Goal: Task Accomplishment & Management: Use online tool/utility

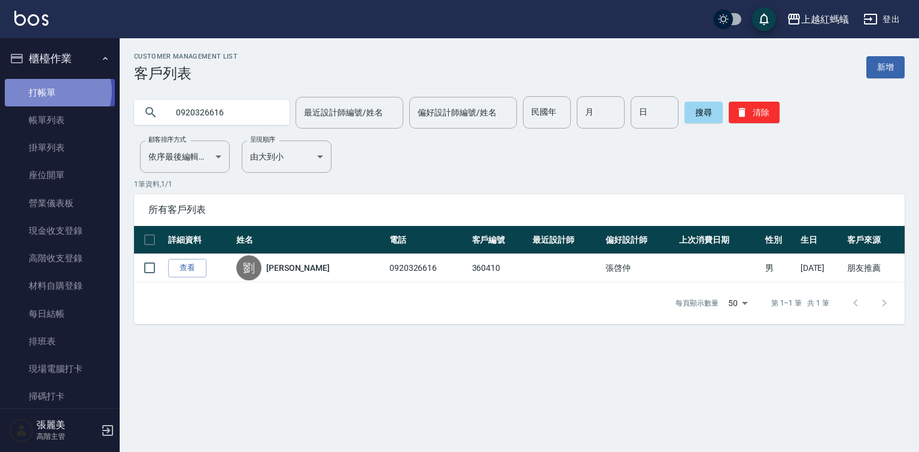
click at [53, 91] on link "打帳單" at bounding box center [60, 93] width 110 height 28
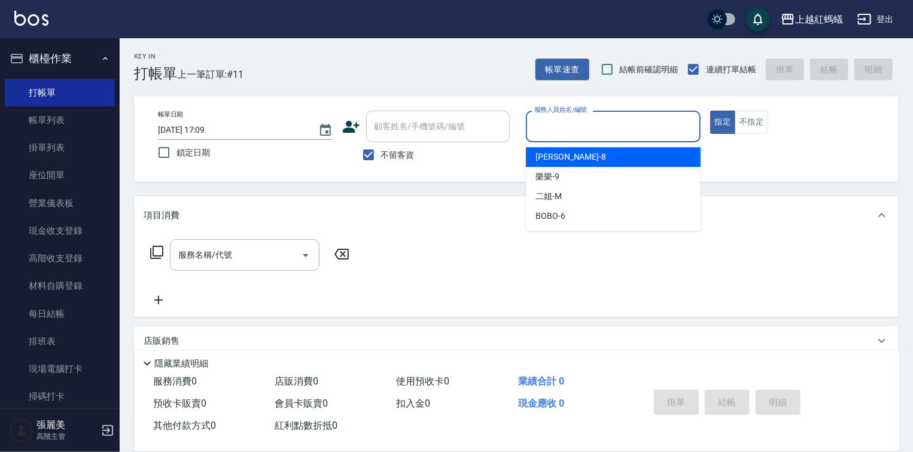
click at [591, 123] on input "服務人員姓名/編號" at bounding box center [613, 126] width 164 height 21
click at [553, 152] on span "[PERSON_NAME] -8" at bounding box center [571, 157] width 71 height 13
type input "[PERSON_NAME]-8"
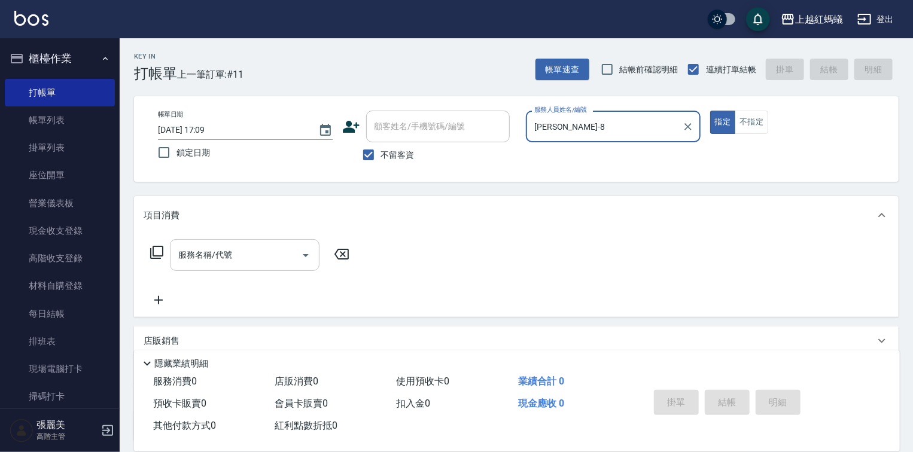
click at [267, 262] on input "服務名稱/代號" at bounding box center [235, 255] width 121 height 21
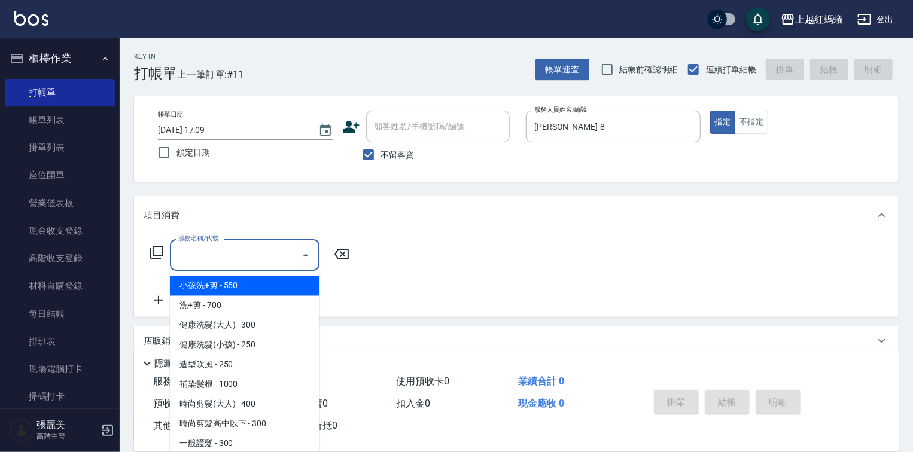
click at [221, 295] on span "小孩洗+剪 - 550" at bounding box center [245, 286] width 150 height 20
type input "小孩洗+剪(109)"
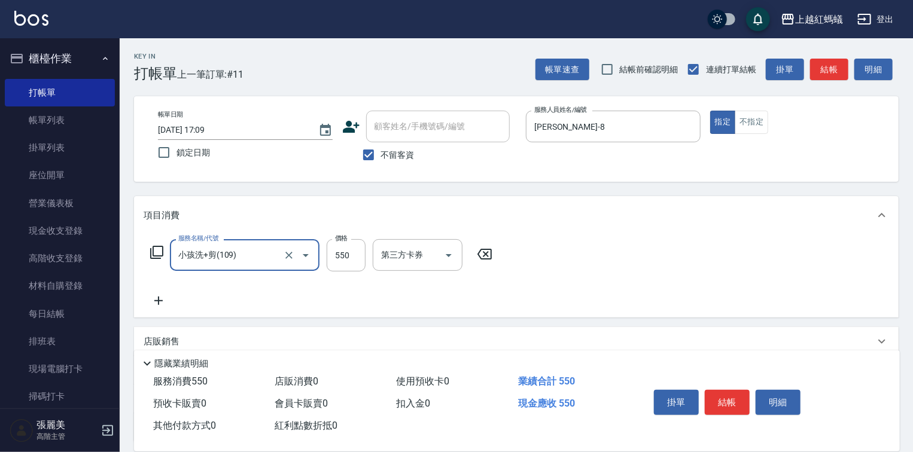
click at [479, 254] on icon at bounding box center [485, 254] width 30 height 14
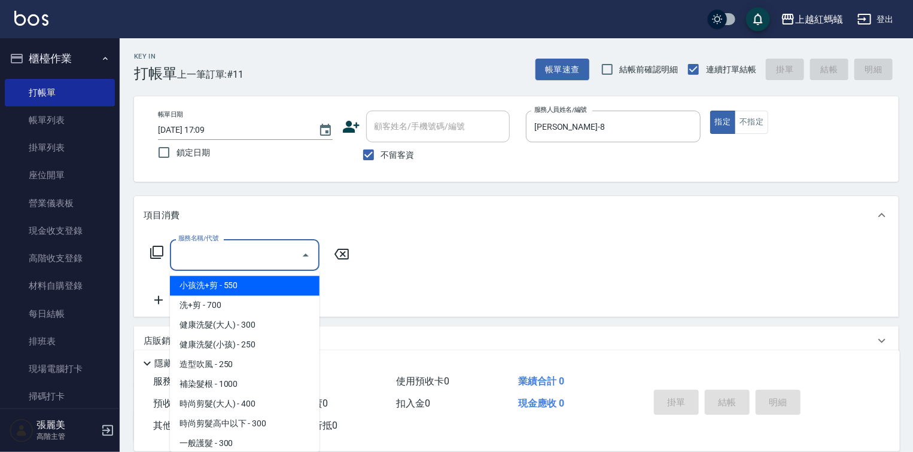
drag, startPoint x: 232, startPoint y: 265, endPoint x: 229, endPoint y: 282, distance: 17.1
click at [232, 265] on input "服務名稱/代號" at bounding box center [235, 255] width 121 height 21
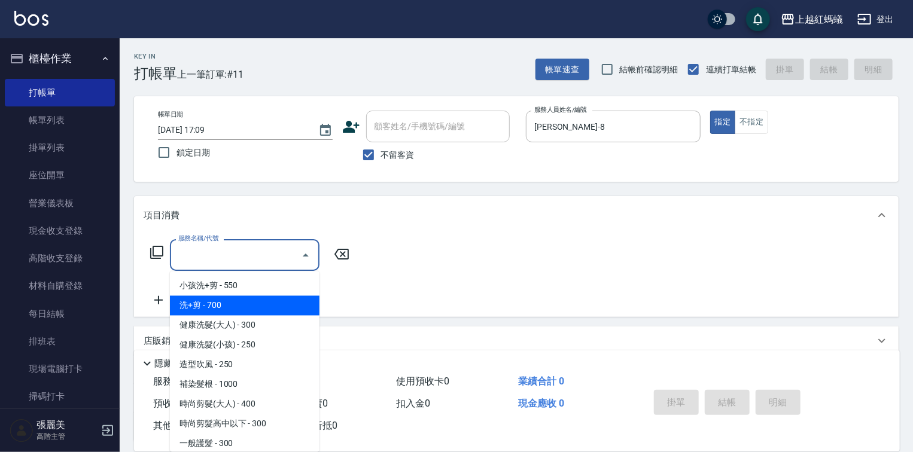
click at [227, 306] on span "洗+剪 - 700" at bounding box center [245, 306] width 150 height 20
type input "洗+剪(200)"
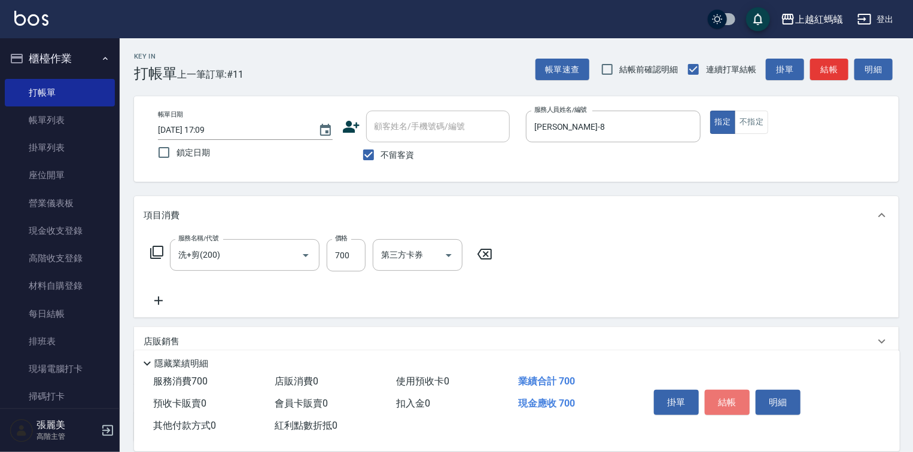
click at [741, 394] on button "結帳" at bounding box center [727, 402] width 45 height 25
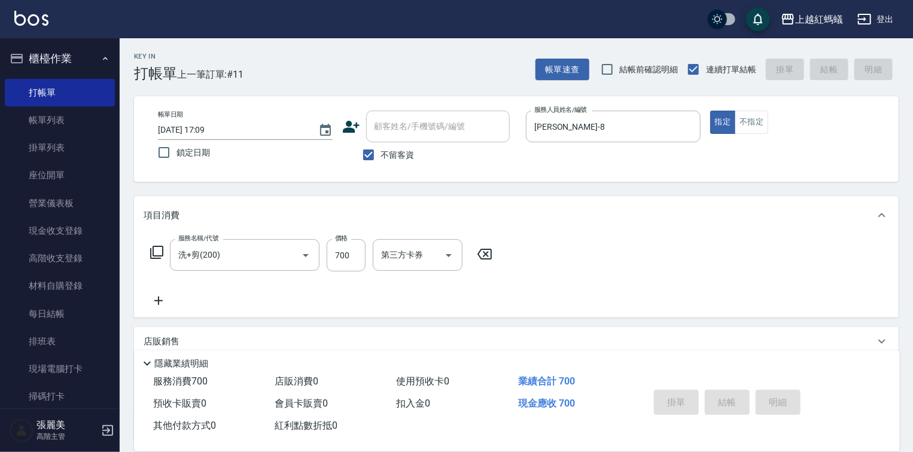
type input "[DATE] 17:10"
